Goal: Information Seeking & Learning: Learn about a topic

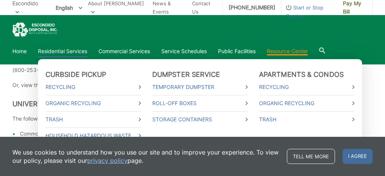
scroll to position [156, 0]
click at [77, 134] on link "Household Hazardous Waste" at bounding box center [94, 135] width 96 height 8
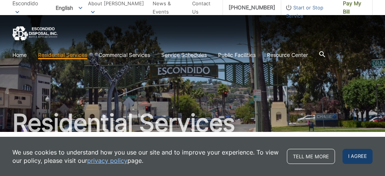
click at [352, 155] on span "I agree" at bounding box center [358, 156] width 30 height 15
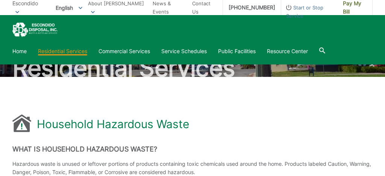
scroll to position [53, 0]
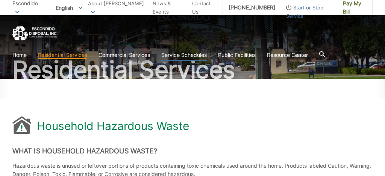
click at [187, 56] on link "Service Schedules" at bounding box center [184, 55] width 46 height 8
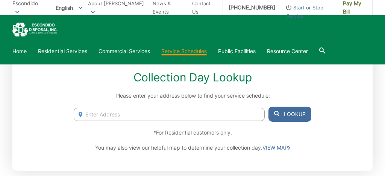
scroll to position [117, 0]
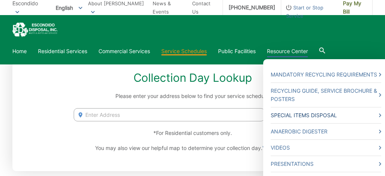
click at [299, 114] on link "Special Items Disposal" at bounding box center [326, 115] width 111 height 8
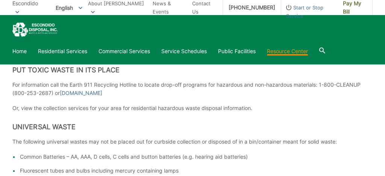
scroll to position [129, 0]
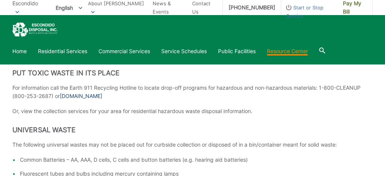
click at [94, 97] on link "www.earth911.org" at bounding box center [81, 96] width 43 height 8
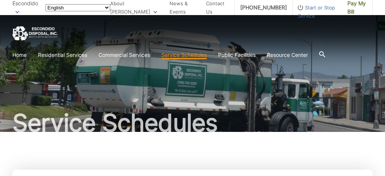
scroll to position [117, 0]
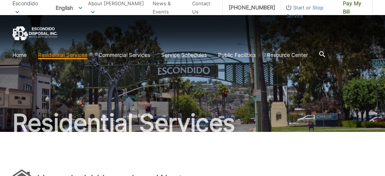
scroll to position [53, 0]
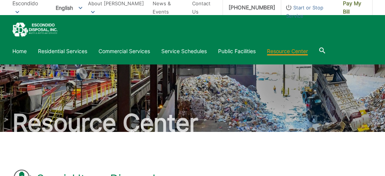
scroll to position [156, 0]
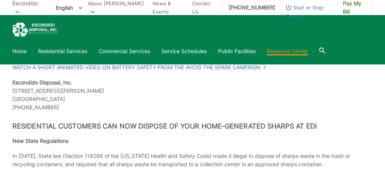
scroll to position [526, 0]
